Goal: Transaction & Acquisition: Purchase product/service

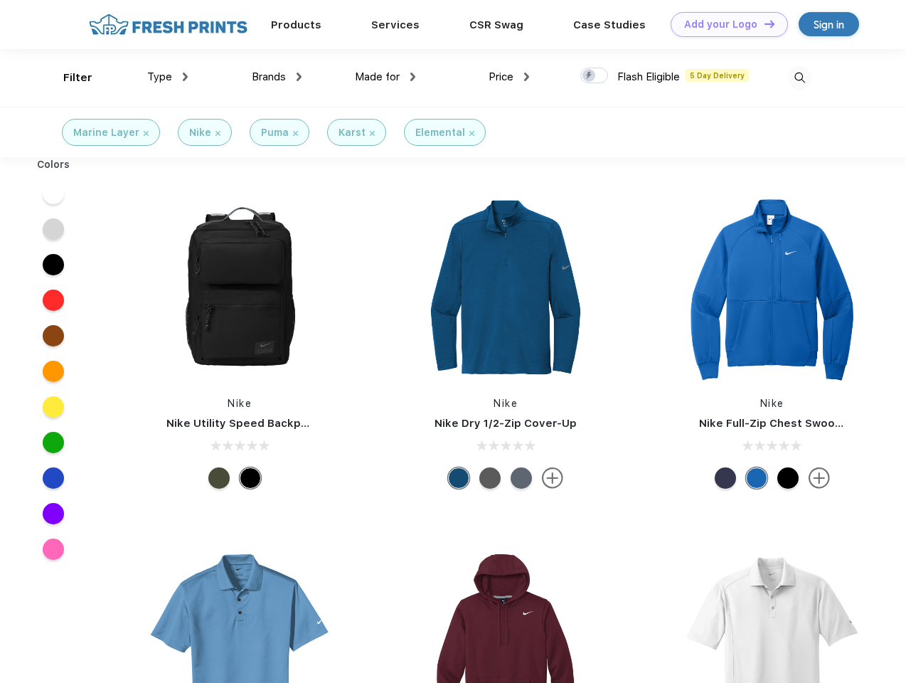
scroll to position [1, 0]
click at [724, 24] on link "Add your Logo Design Tool" at bounding box center [729, 24] width 117 height 25
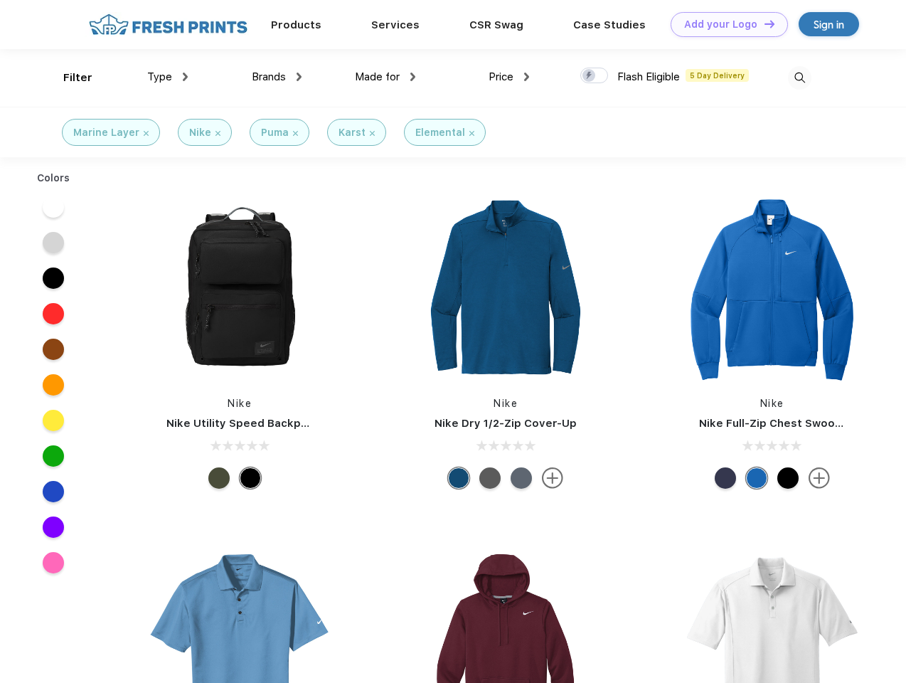
click at [0, 0] on div "Design Tool" at bounding box center [0, 0] width 0 height 0
click at [763, 23] on link "Add your Logo Design Tool" at bounding box center [729, 24] width 117 height 25
click at [68, 78] on div "Filter" at bounding box center [77, 78] width 29 height 16
click at [168, 77] on span "Type" at bounding box center [159, 76] width 25 height 13
click at [277, 77] on span "Brands" at bounding box center [269, 76] width 34 height 13
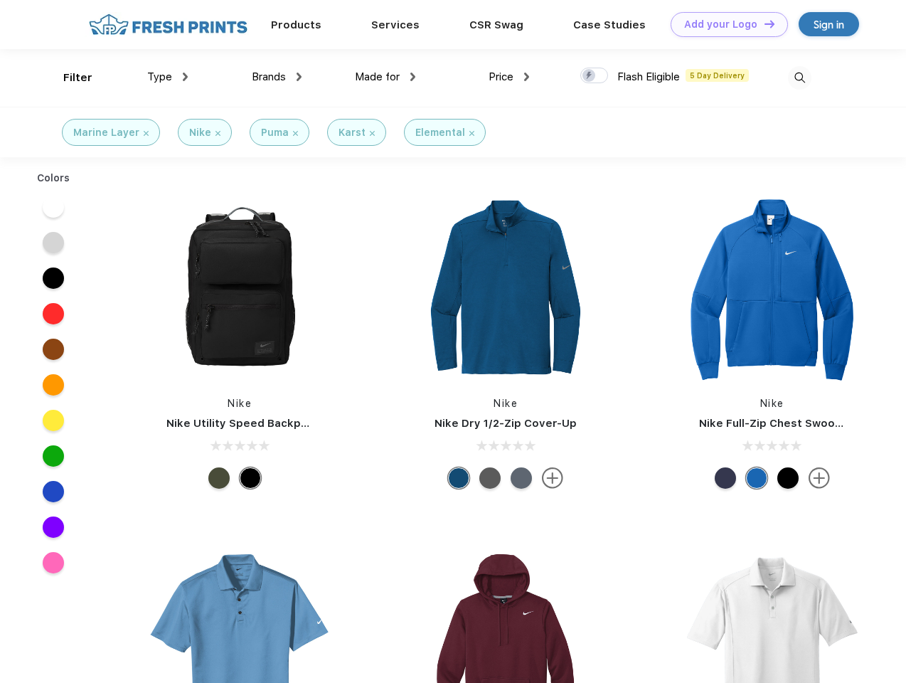
click at [386, 77] on span "Made for" at bounding box center [377, 76] width 45 height 13
click at [509, 77] on span "Price" at bounding box center [501, 76] width 25 height 13
click at [595, 76] on div at bounding box center [594, 76] width 28 height 16
click at [590, 76] on input "checkbox" at bounding box center [584, 71] width 9 height 9
click at [800, 78] on img at bounding box center [799, 77] width 23 height 23
